Goal: Communication & Community: Answer question/provide support

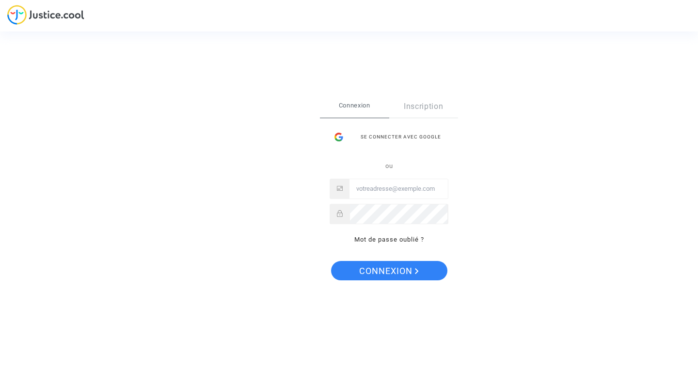
type input "[EMAIL_ADDRESS][DOMAIN_NAME]"
click at [372, 273] on span "Connexion" at bounding box center [389, 271] width 60 height 20
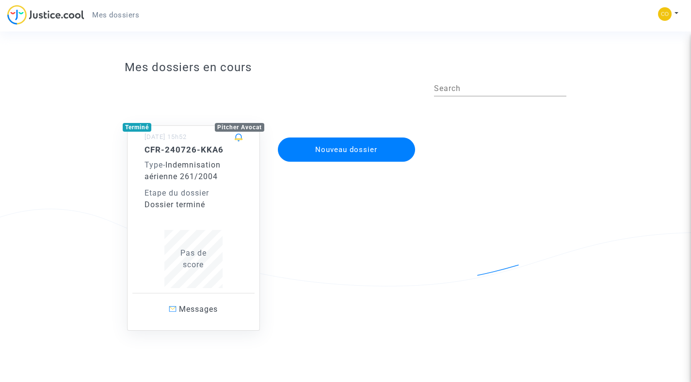
click at [201, 189] on div "Etape du dossier" at bounding box center [193, 194] width 98 height 12
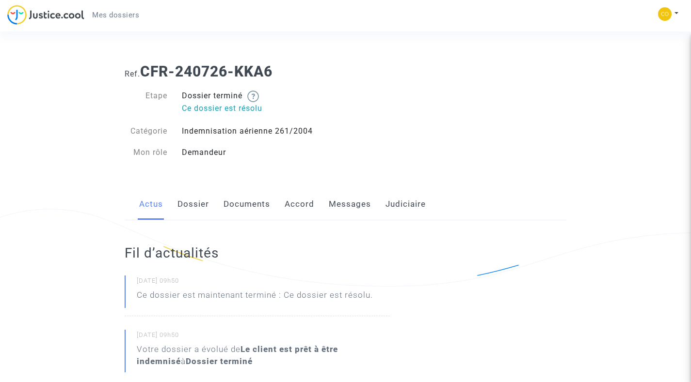
click at [359, 206] on link "Messages" at bounding box center [350, 205] width 42 height 32
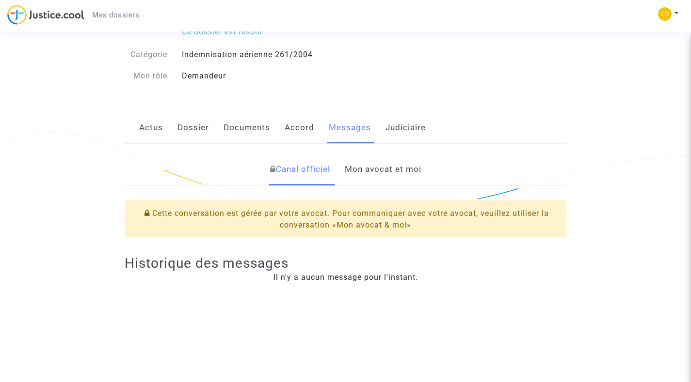
scroll to position [87, 0]
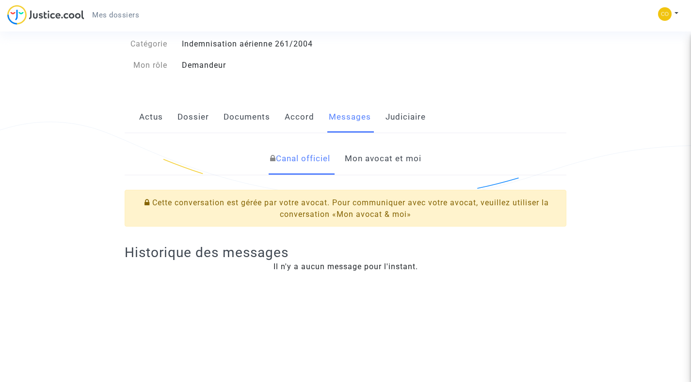
click at [370, 162] on link "Mon avocat et moi" at bounding box center [383, 159] width 77 height 32
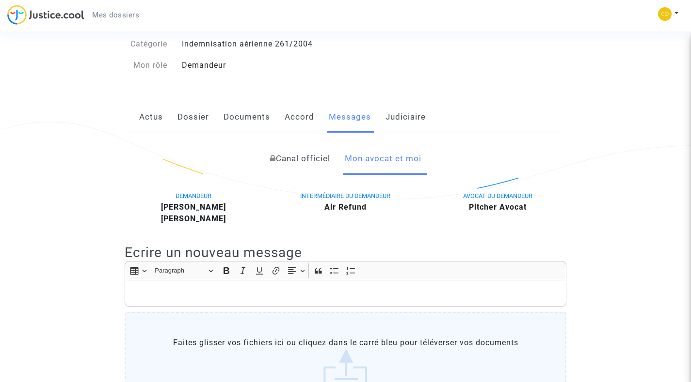
click at [147, 283] on div "Rich Text Editor, main" at bounding box center [345, 293] width 441 height 27
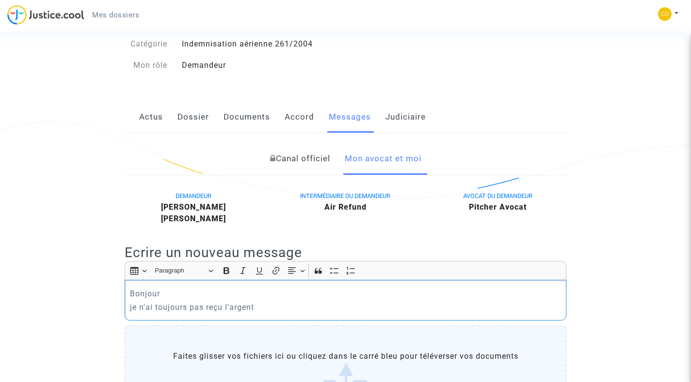
click at [255, 310] on p "je n'ai toujours pas reçu l'argent" at bounding box center [345, 307] width 431 height 12
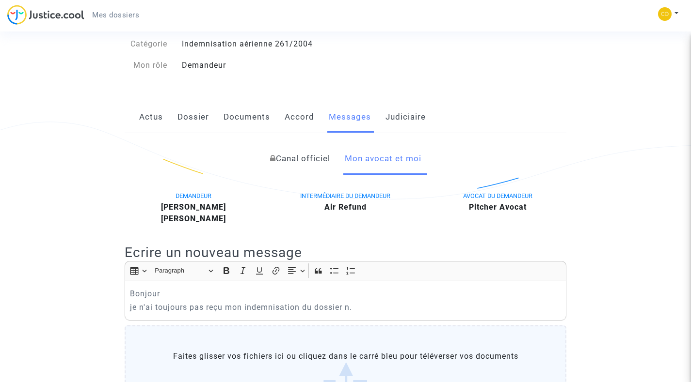
click at [196, 113] on link "Dossier" at bounding box center [192, 117] width 31 height 32
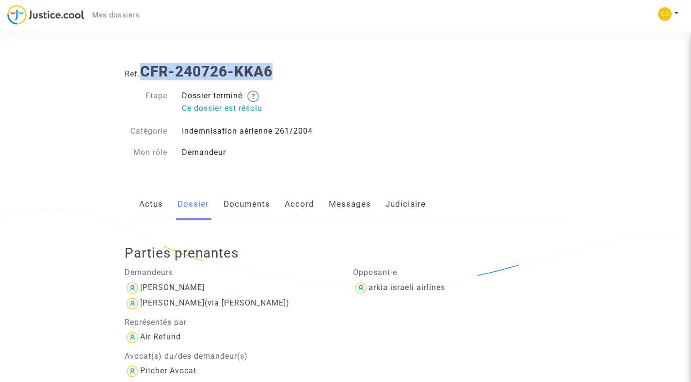
drag, startPoint x: 143, startPoint y: 71, endPoint x: 274, endPoint y: 68, distance: 130.9
click at [272, 68] on b "CFR-240726-KKA6" at bounding box center [206, 71] width 132 height 17
copy b "CFR-240726-KKA6"
click at [356, 208] on link "Messages" at bounding box center [350, 205] width 42 height 32
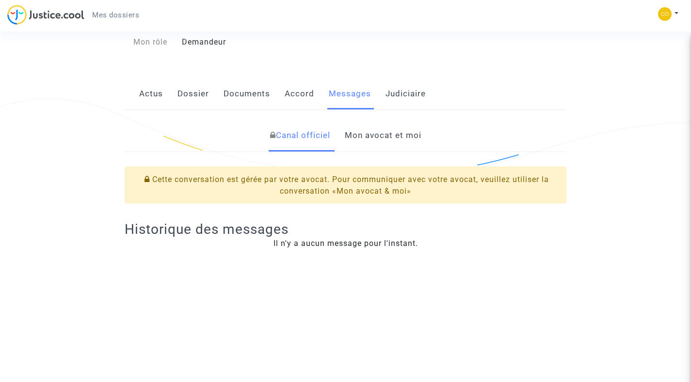
scroll to position [47, 0]
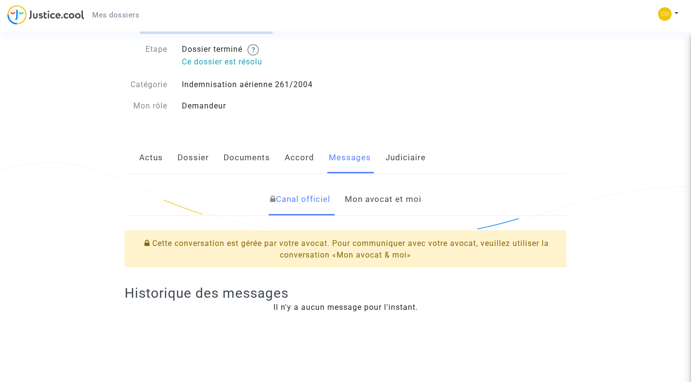
click at [359, 199] on link "Mon avocat et moi" at bounding box center [383, 200] width 77 height 32
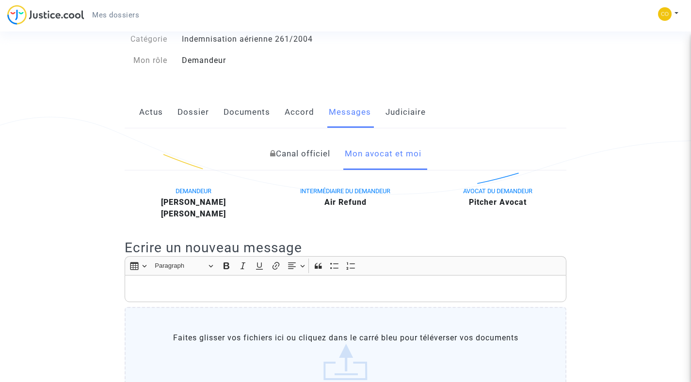
scroll to position [116, 0]
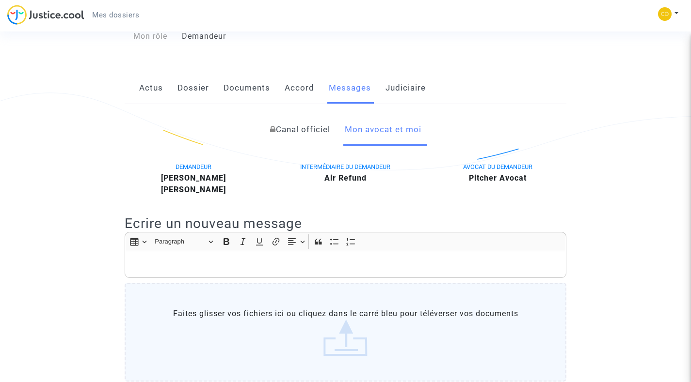
click at [158, 264] on p "Rich Text Editor, main" at bounding box center [345, 265] width 431 height 12
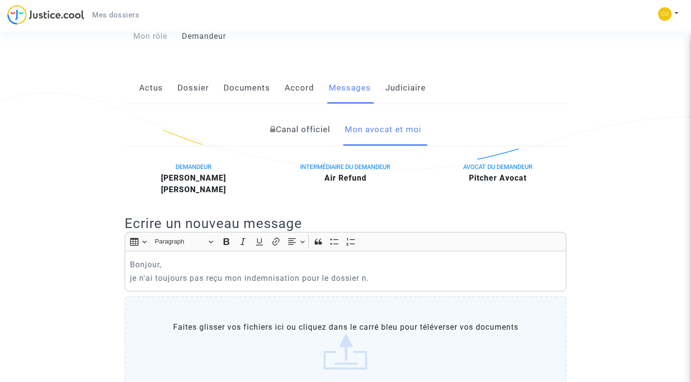
click at [204, 92] on link "Dossier" at bounding box center [192, 88] width 31 height 32
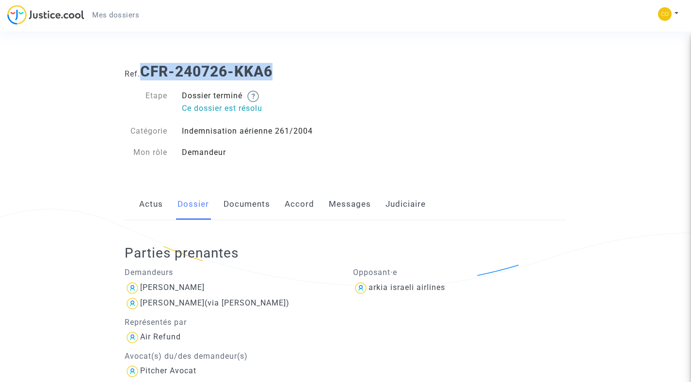
drag, startPoint x: 146, startPoint y: 70, endPoint x: 305, endPoint y: 67, distance: 159.0
click at [305, 67] on h1 "Ref. CFR-240726-KKA6" at bounding box center [345, 71] width 441 height 17
copy b "CFR-240726-KKA6"
click at [345, 202] on link "Messages" at bounding box center [350, 205] width 42 height 32
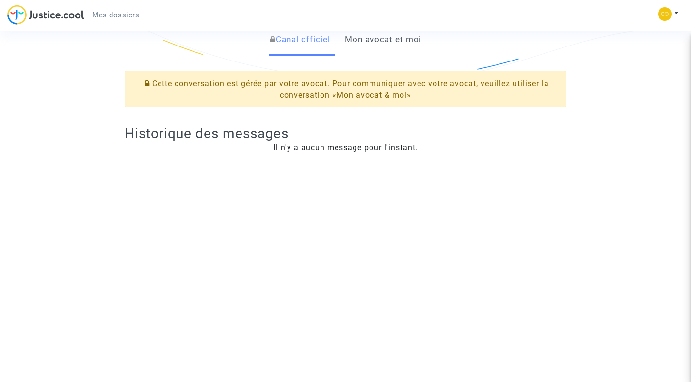
scroll to position [157, 0]
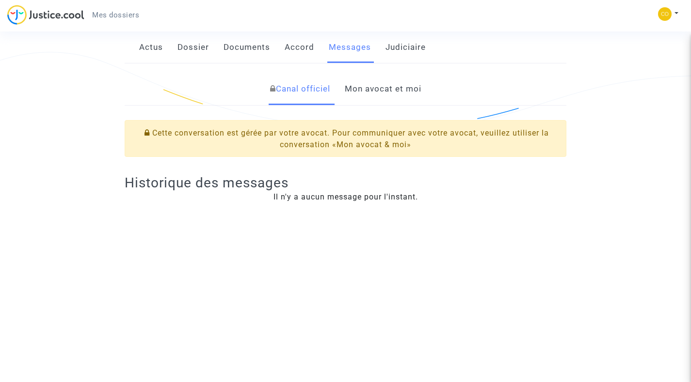
click at [381, 94] on link "Mon avocat et moi" at bounding box center [383, 89] width 77 height 32
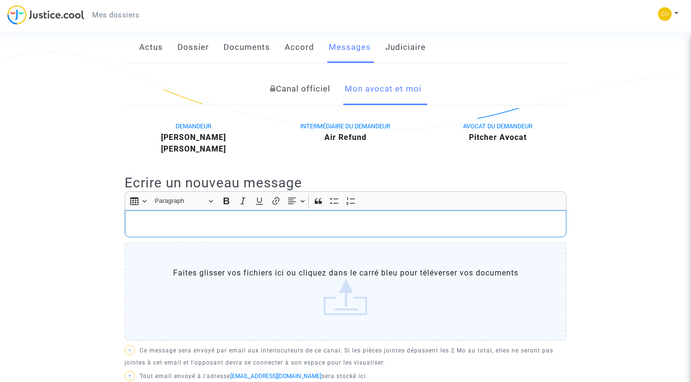
click at [162, 227] on p "Rich Text Editor, main" at bounding box center [345, 224] width 431 height 12
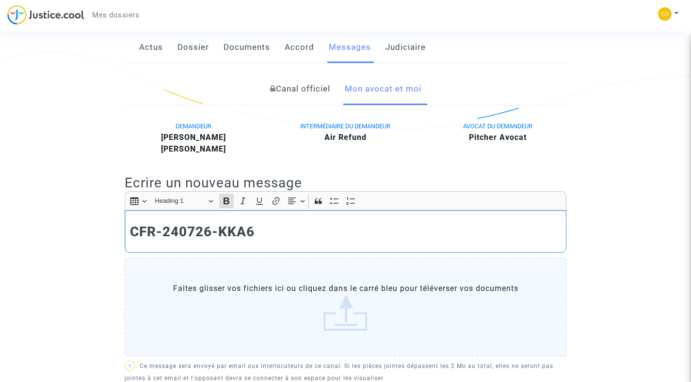
click at [128, 226] on div "CFR-240726-KKA6" at bounding box center [345, 231] width 441 height 42
click at [176, 231] on strong "dossierN.CFR-240726-KKA6" at bounding box center [224, 232] width 188 height 16
click at [195, 233] on strong "dossier N.CFR-240726-KKA6" at bounding box center [225, 232] width 191 height 16
click at [131, 232] on strong "dossier CFR-240726-KKA6" at bounding box center [218, 232] width 177 height 16
click at [206, 231] on strong "Ref dossier CFR-240726-KKA6" at bounding box center [231, 232] width 203 height 16
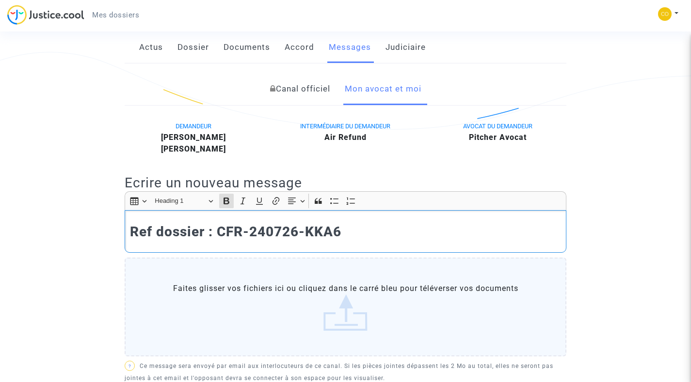
click at [341, 231] on strong "Ref dossier : CFR-240726-KKA6" at bounding box center [235, 232] width 211 height 16
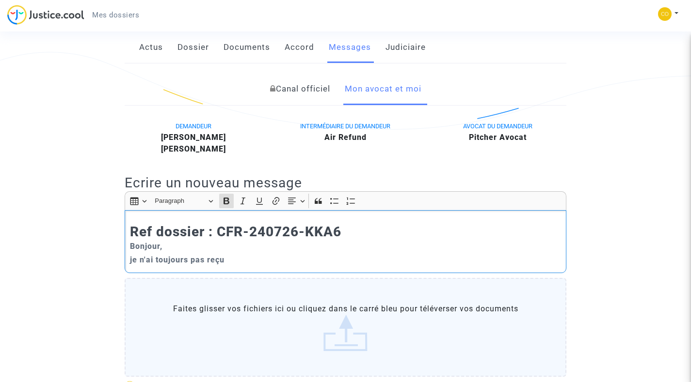
click at [230, 267] on div "Ref dossier : CFR-240726-KKA6 Bonjour, je n'ai toujours pas reçu" at bounding box center [345, 241] width 441 height 63
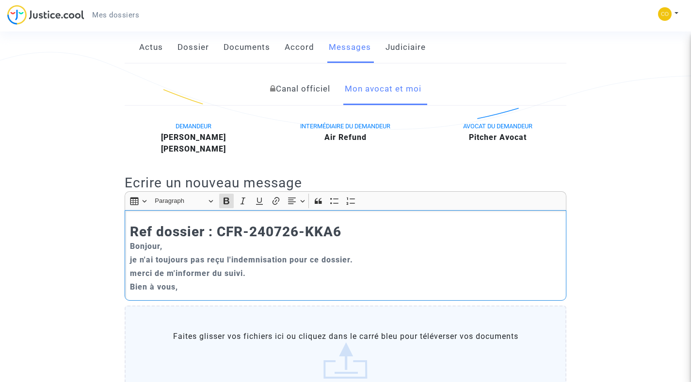
click at [136, 273] on strong "merci de m'informer du suivi." at bounding box center [188, 273] width 116 height 9
click at [245, 273] on p "Merci de m'informer du suivi." at bounding box center [345, 273] width 431 height 12
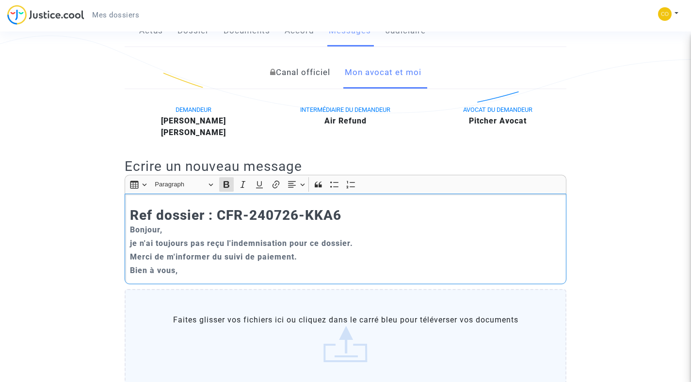
scroll to position [306, 0]
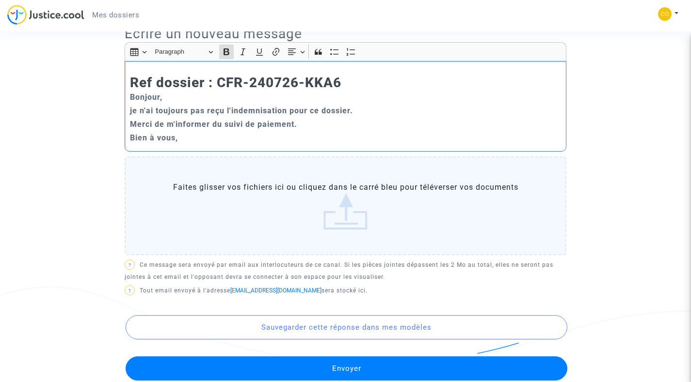
click at [256, 122] on strong "Merci de m'informer du suivi de paiement." at bounding box center [213, 124] width 167 height 9
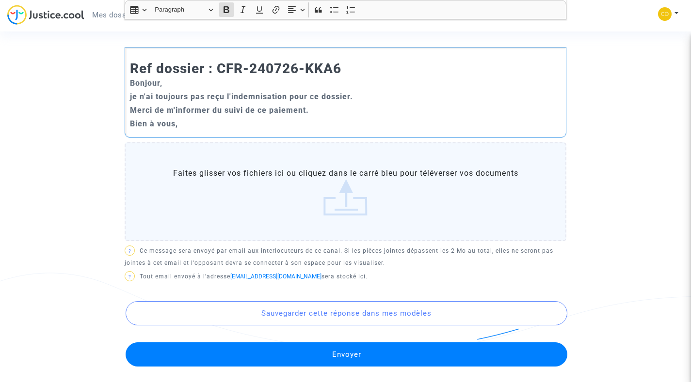
scroll to position [370, 0]
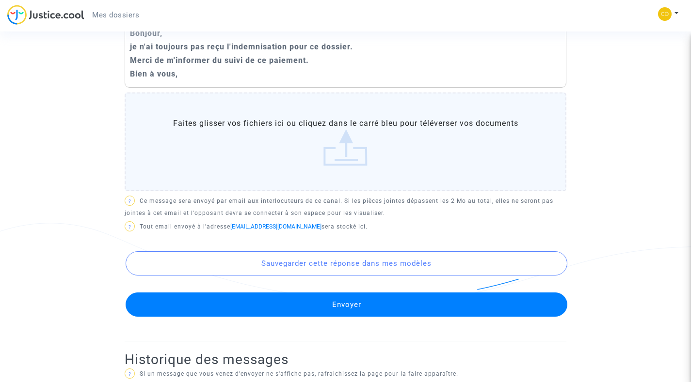
click at [350, 305] on button "Envoyer" at bounding box center [346, 305] width 441 height 24
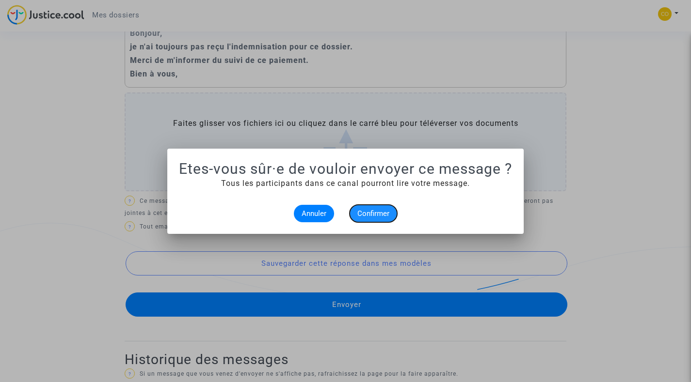
click at [377, 213] on span "Confirmer" at bounding box center [373, 213] width 32 height 9
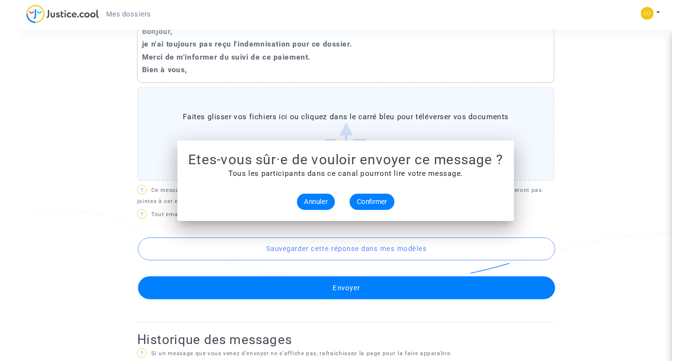
scroll to position [370, 0]
